Goal: Transaction & Acquisition: Purchase product/service

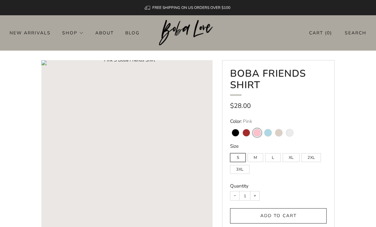
click at [228, 132] on div "Boba Friends Shirt Regular price $28.00 Color: Pink Black Brown Pink Light Blue…" at bounding box center [278, 167] width 113 height 214
click at [238, 135] on variant-swatch "Black" at bounding box center [235, 133] width 7 height 7
click at [230, 126] on input "Black" at bounding box center [230, 125] width 0 height 0
radio input "true"
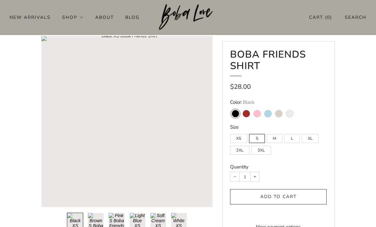
scroll to position [18, 0]
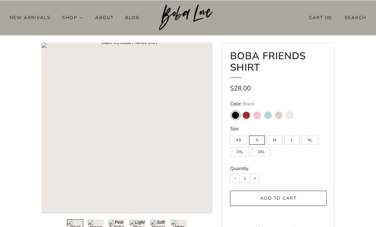
click at [137, 124] on rect "Loading image: Black XS Boba Friends Shirt" at bounding box center [126, 127] width 171 height 171
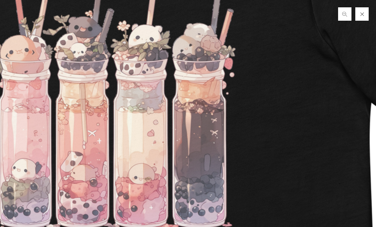
click at [98, 8] on img at bounding box center [112, 195] width 885 height 885
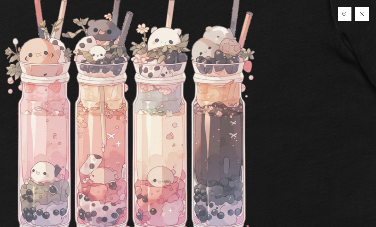
click at [263, 68] on img at bounding box center [132, 198] width 885 height 885
click at [266, 51] on img at bounding box center [132, 198] width 885 height 885
click at [359, 25] on img at bounding box center [132, 198] width 885 height 885
click at [363, 17] on button "Close" at bounding box center [362, 13] width 15 height 15
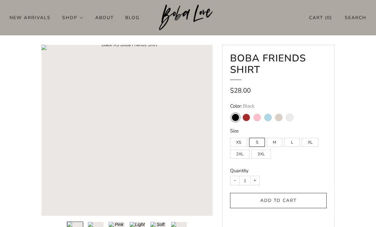
scroll to position [0, 0]
